Goal: Information Seeking & Learning: Check status

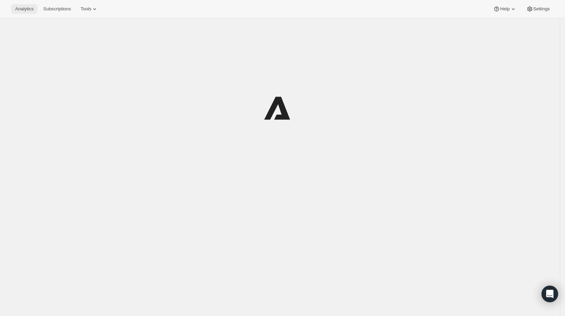
click at [18, 11] on span "Analytics" at bounding box center [24, 9] width 18 height 6
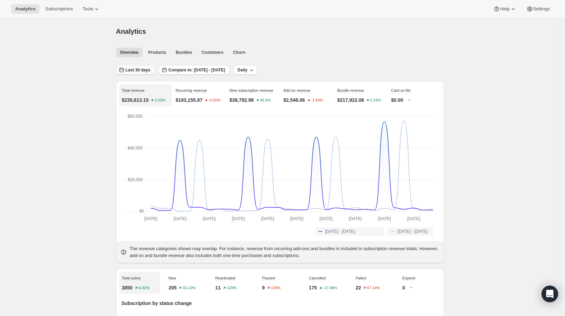
click at [145, 69] on span "Last 30 days" at bounding box center [138, 70] width 25 height 6
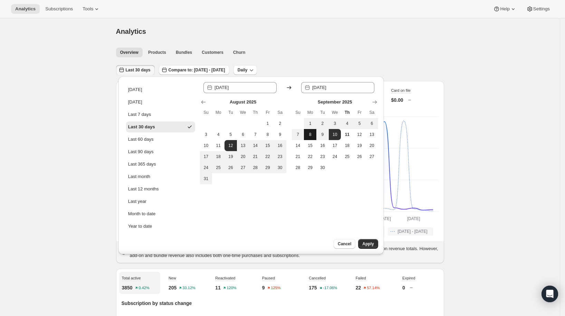
click at [311, 137] on span "8" at bounding box center [309, 135] width 7 height 6
type input "[DATE]"
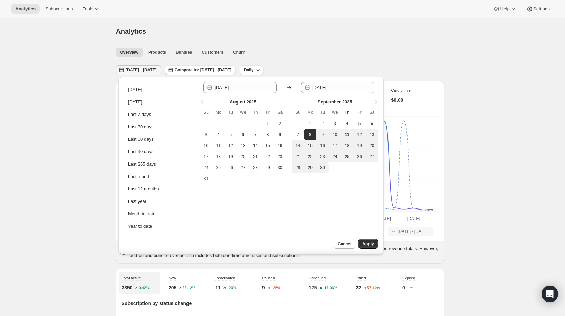
drag, startPoint x: 369, startPoint y: 243, endPoint x: 350, endPoint y: 229, distance: 23.8
click at [369, 243] on span "Apply" at bounding box center [367, 244] width 11 height 6
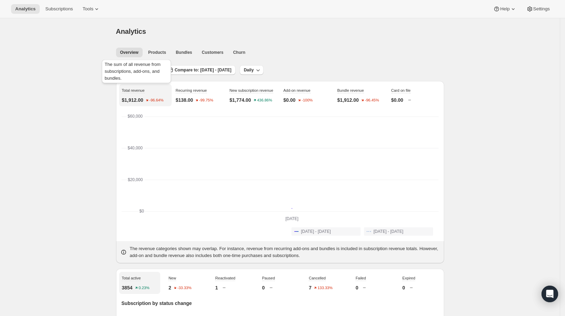
click at [149, 69] on div "The sum of all revenue from subscriptions, add-ons, and bundles." at bounding box center [136, 72] width 72 height 29
click at [192, 68] on div "[DATE] - [DATE] Compare to: [DATE] - [DATE] Daily" at bounding box center [280, 68] width 328 height 16
click at [157, 68] on span "[DATE] - [DATE]" at bounding box center [141, 70] width 31 height 6
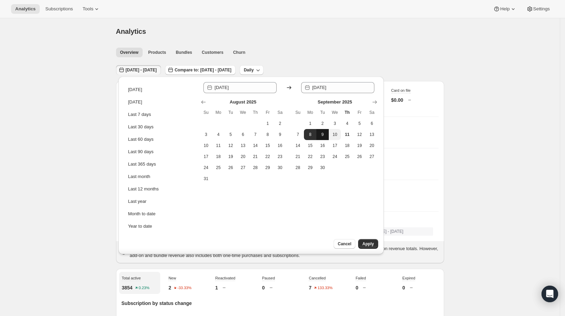
click at [320, 131] on button "9" at bounding box center [322, 134] width 12 height 11
type input "[DATE]"
click at [320, 131] on button "9" at bounding box center [322, 134] width 12 height 11
type input "[DATE]"
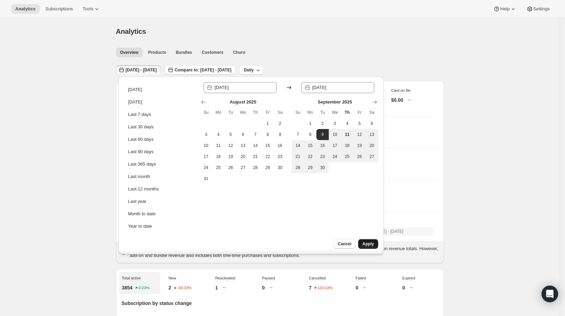
click at [373, 244] on button "Apply" at bounding box center [368, 244] width 20 height 10
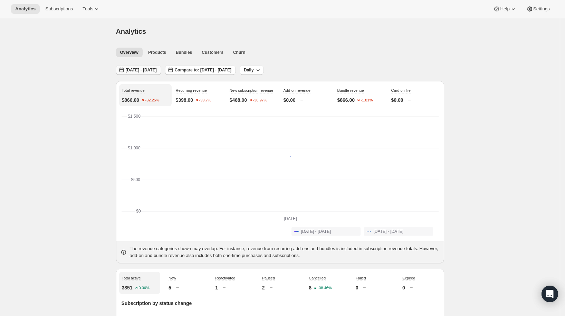
click at [157, 71] on span "[DATE] - [DATE]" at bounding box center [141, 70] width 31 height 6
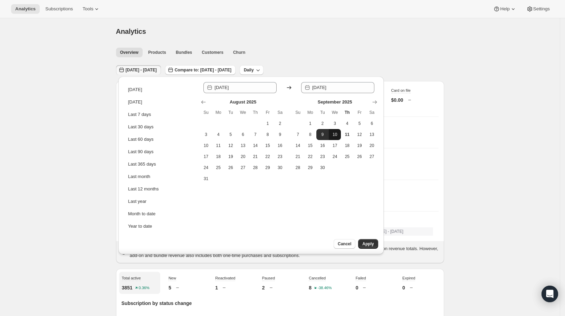
click at [332, 132] on span "10" at bounding box center [334, 135] width 7 height 6
type input "[DATE]"
click at [332, 132] on span "10" at bounding box center [334, 135] width 7 height 6
type input "[DATE]"
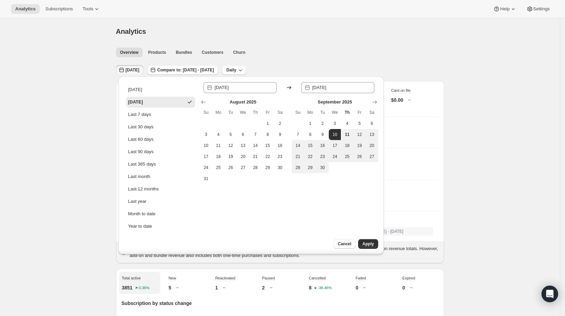
drag, startPoint x: 373, startPoint y: 245, endPoint x: 340, endPoint y: 224, distance: 38.7
click at [372, 245] on span "Apply" at bounding box center [367, 244] width 11 height 6
